Goal: Information Seeking & Learning: Learn about a topic

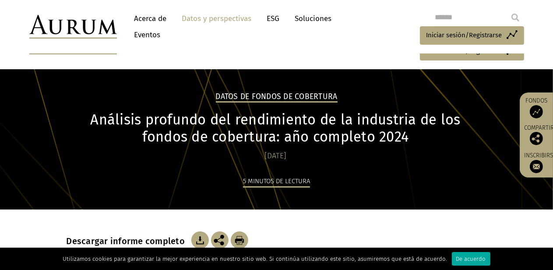
scroll to position [146, 0]
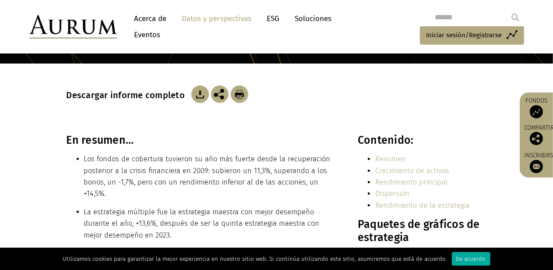
click at [197, 96] on img at bounding box center [200, 94] width 18 height 18
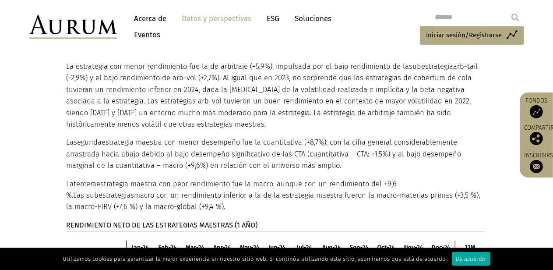
scroll to position [2219, 0]
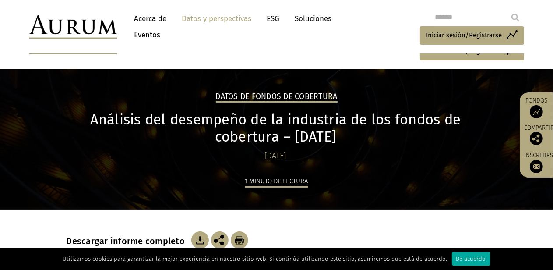
scroll to position [146, 0]
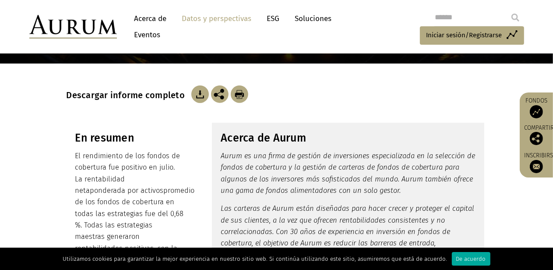
click at [197, 96] on img at bounding box center [200, 94] width 18 height 18
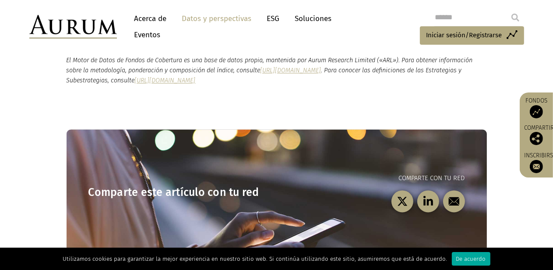
scroll to position [1488, 0]
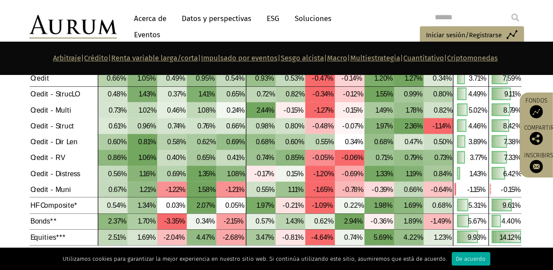
scroll to position [1036, 0]
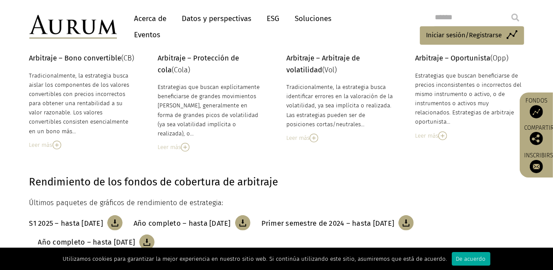
scroll to position [88, 0]
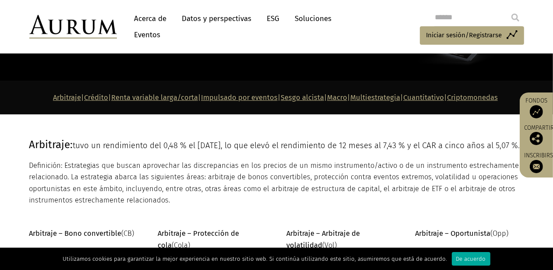
click at [224, 19] on font "Datos y perspectivas" at bounding box center [217, 18] width 70 height 9
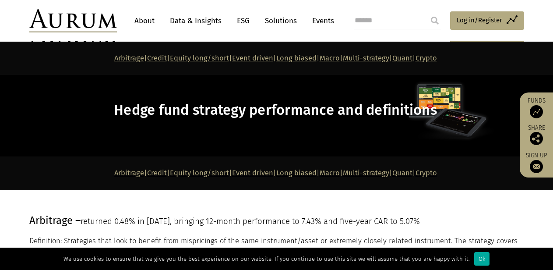
scroll to position [1289, 0]
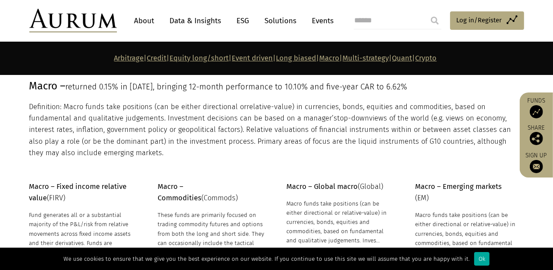
scroll to position [2936, 0]
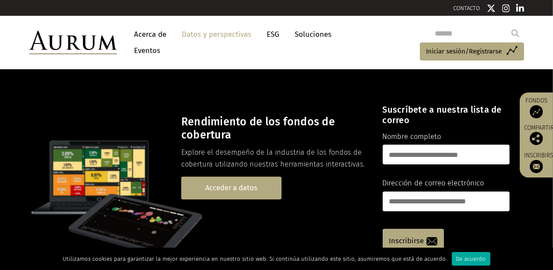
click at [235, 185] on font "Acceder a datos" at bounding box center [231, 188] width 52 height 8
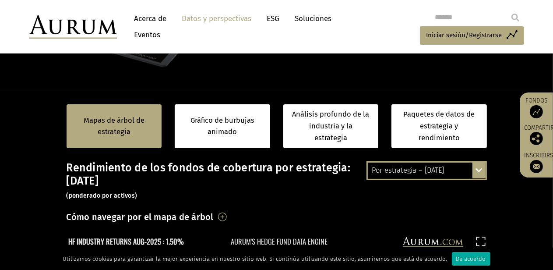
scroll to position [71, 0]
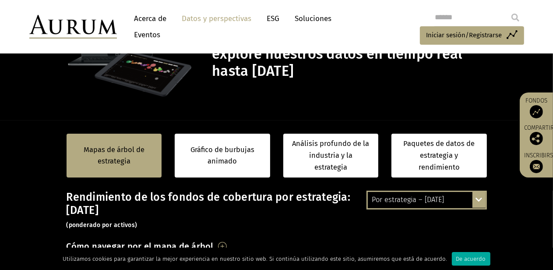
click at [480, 202] on div "Por estrategia – [DATE] Por estrategia – [DATE] Por estrategia – año hasta la f…" at bounding box center [427, 200] width 120 height 18
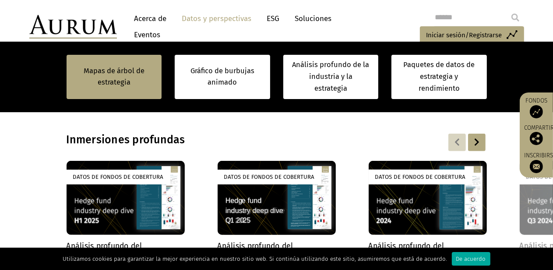
scroll to position [730, 0]
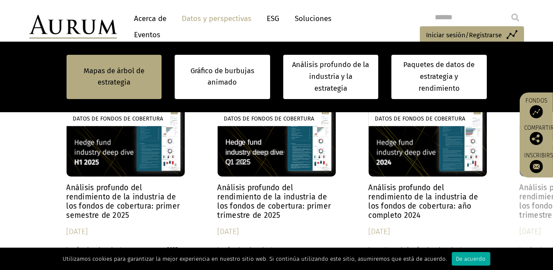
click at [121, 187] on font "Análisis profundo del rendimiento de la industria de los fondos de cobertura: p…" at bounding box center [124, 201] width 114 height 37
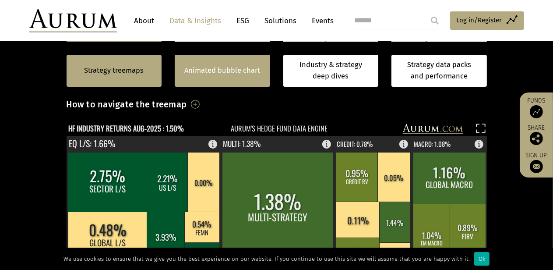
scroll to position [263, 0]
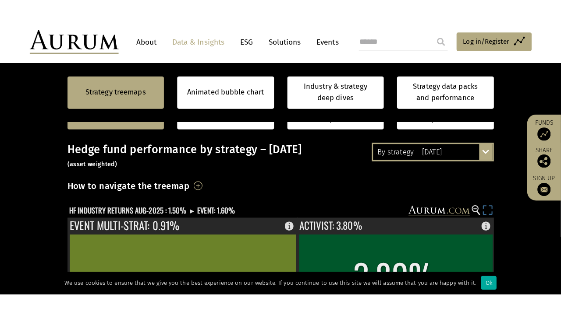
scroll to position [204, 0]
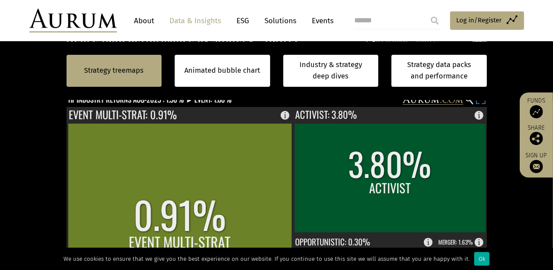
click at [480, 102] on rect at bounding box center [481, 101] width 12 height 12
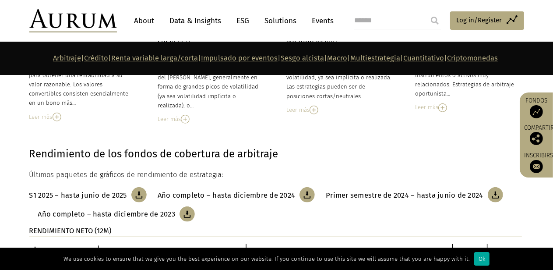
scroll to position [12, 0]
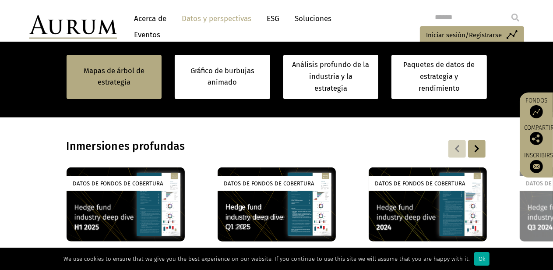
scroll to position [782, 0]
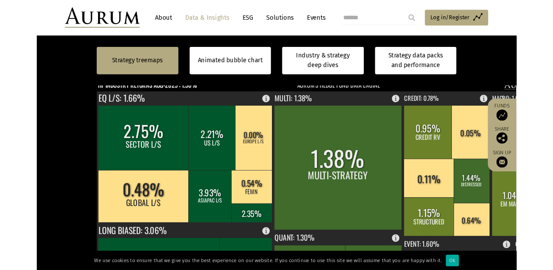
scroll to position [204, 0]
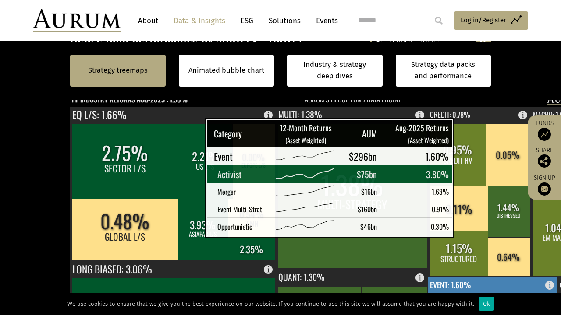
click at [497, 294] on rect at bounding box center [526, 320] width 59 height 53
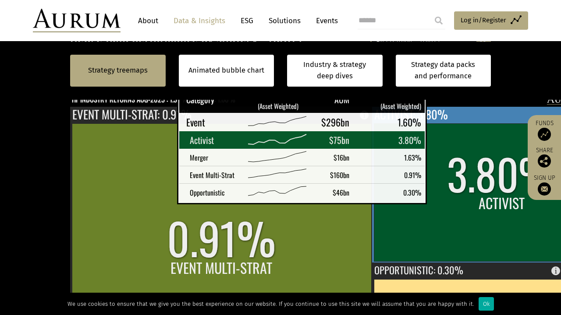
click at [431, 124] on rect at bounding box center [502, 193] width 256 height 138
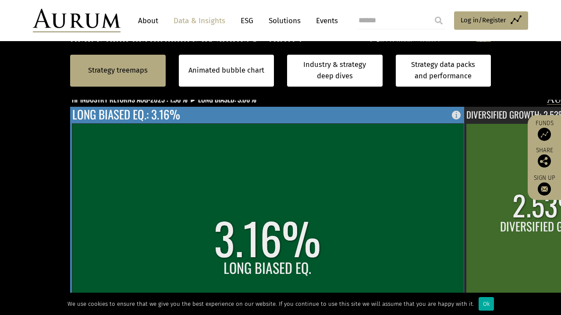
click at [148, 210] on rect at bounding box center [267, 258] width 391 height 268
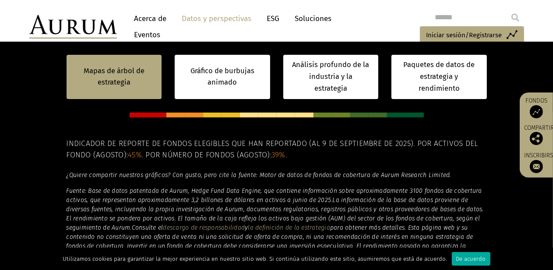
scroll to position [392, 0]
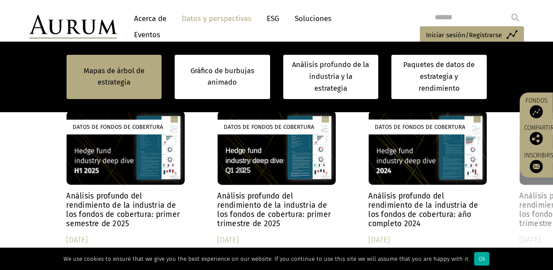
scroll to position [751, 0]
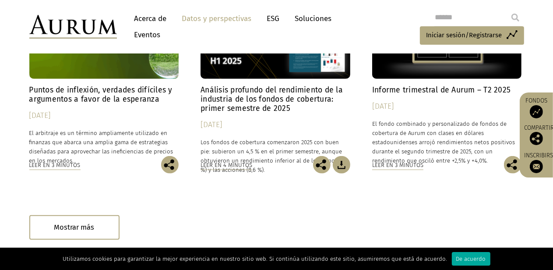
scroll to position [662, 0]
